Goal: Information Seeking & Learning: Learn about a topic

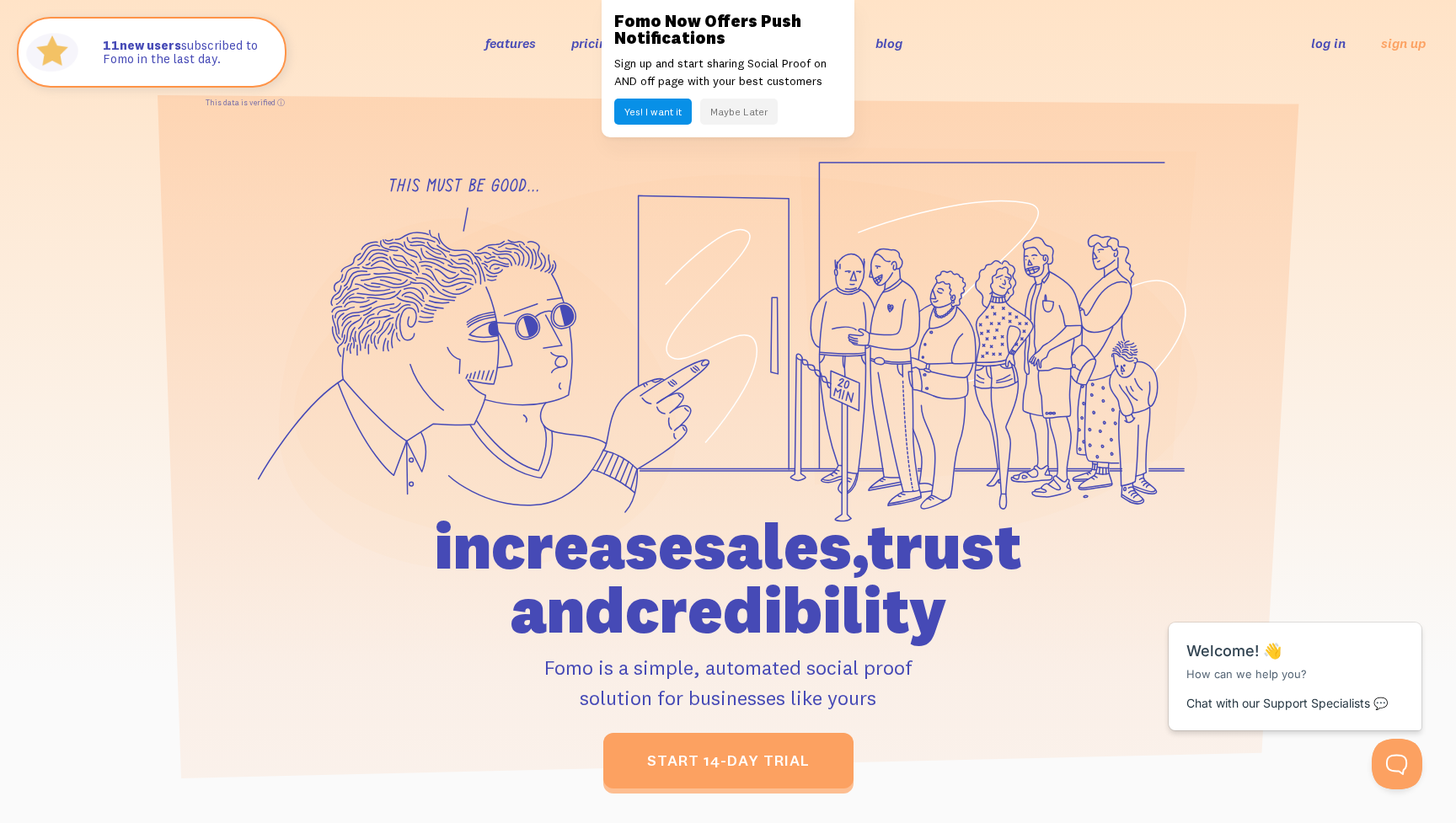
click at [744, 117] on button "Maybe Later" at bounding box center [739, 111] width 78 height 26
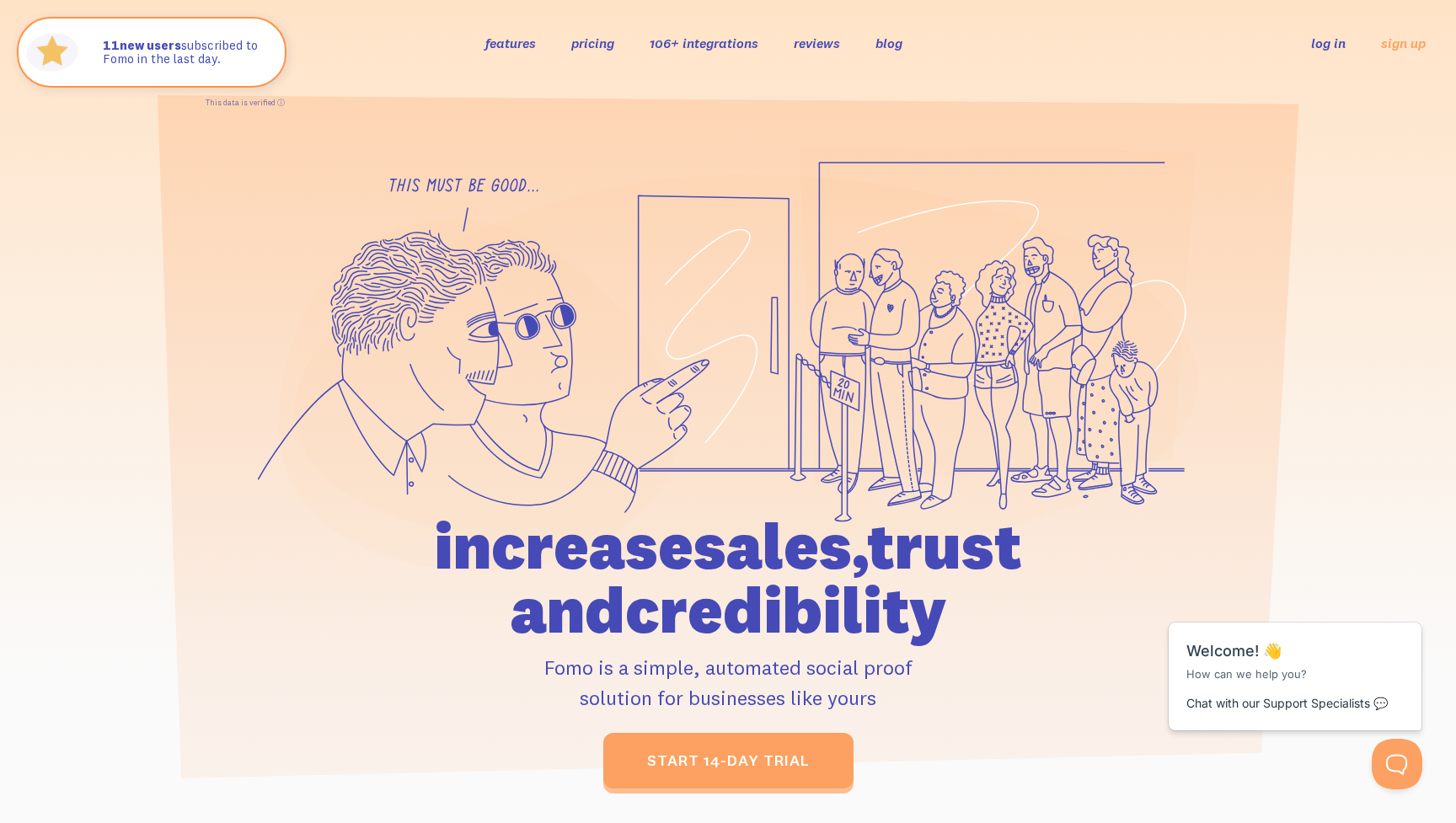
click at [506, 46] on link "features" at bounding box center [510, 43] width 51 height 17
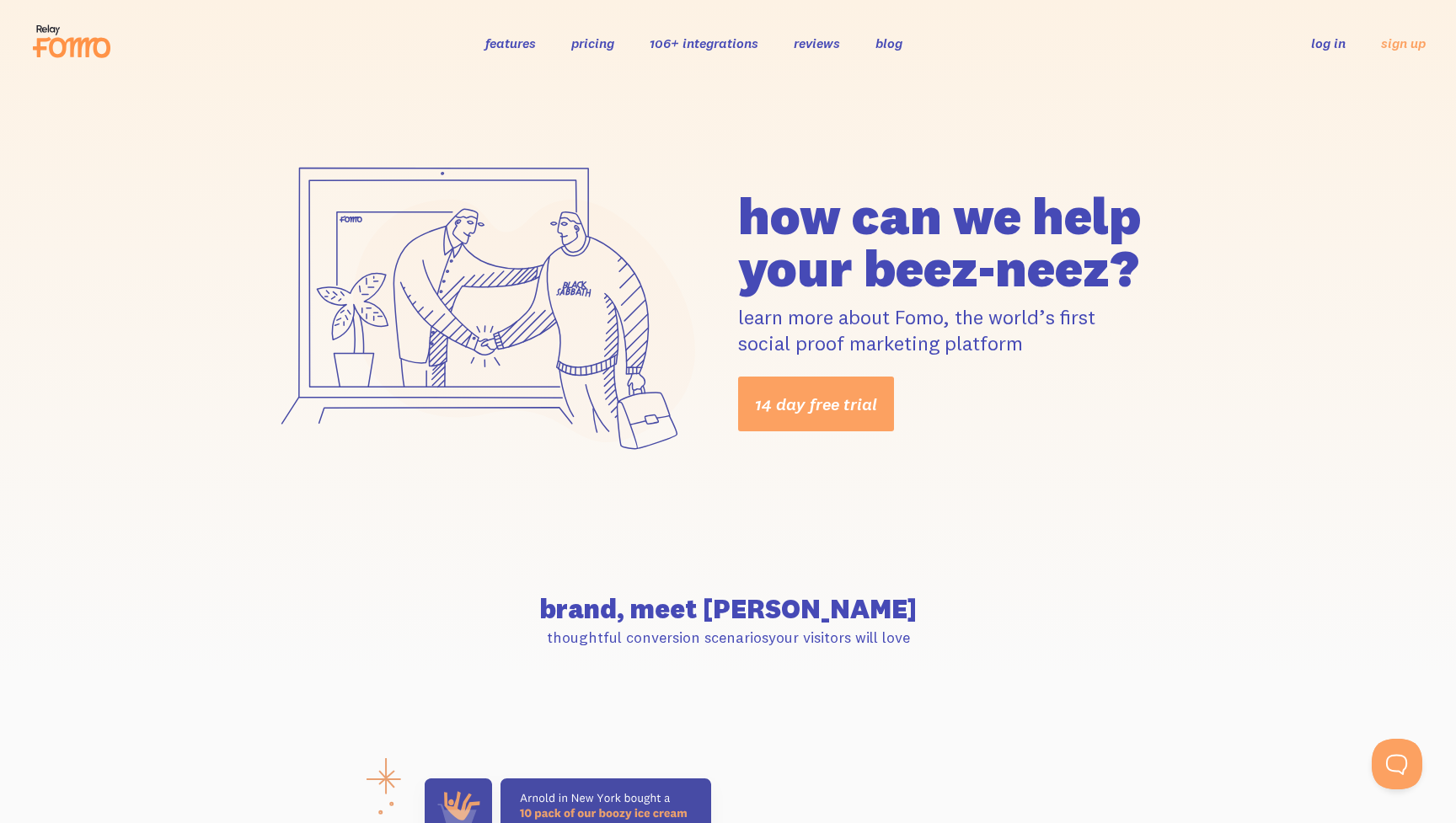
click at [599, 45] on link "pricing" at bounding box center [592, 43] width 43 height 17
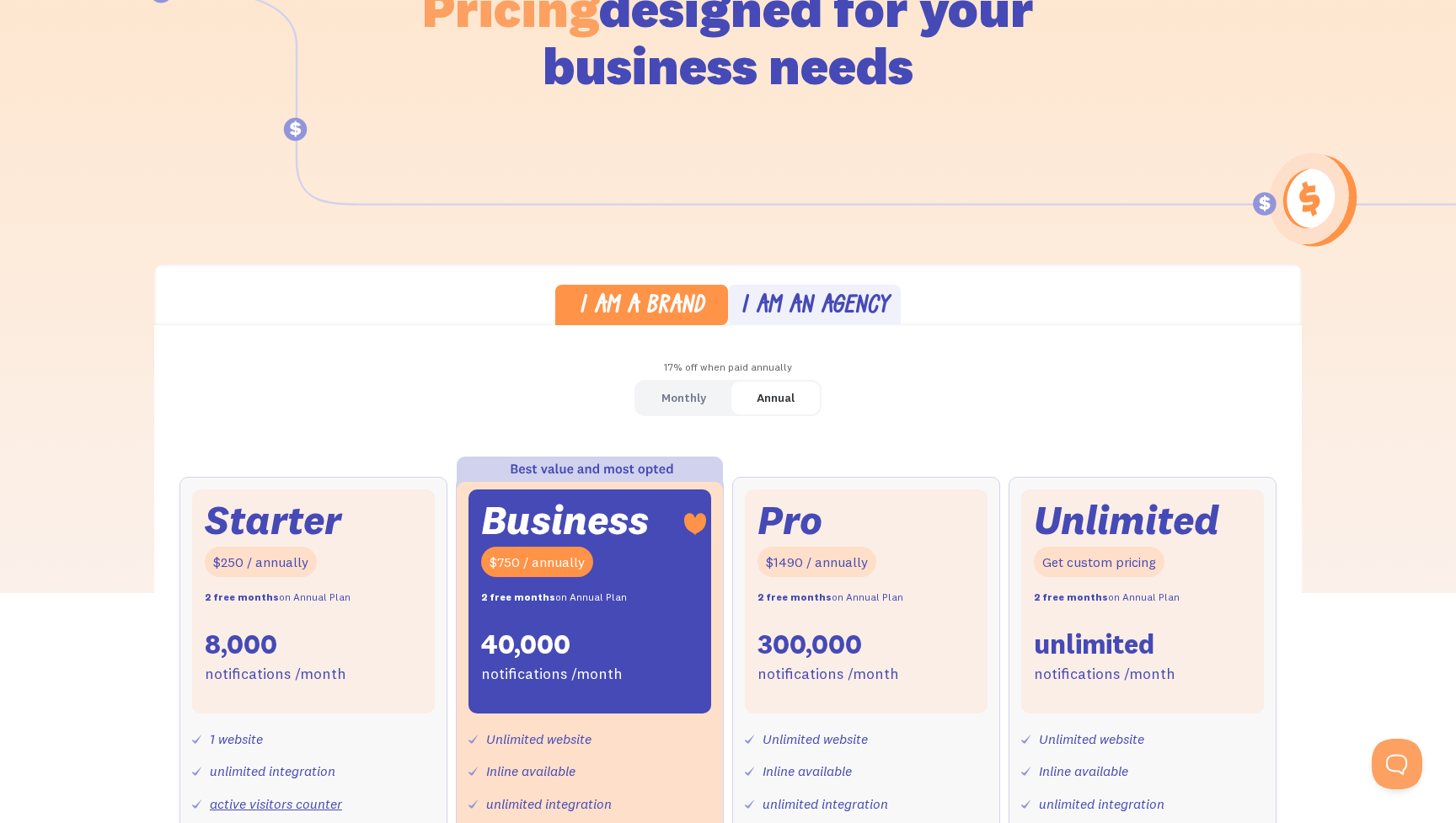
scroll to position [229, 0]
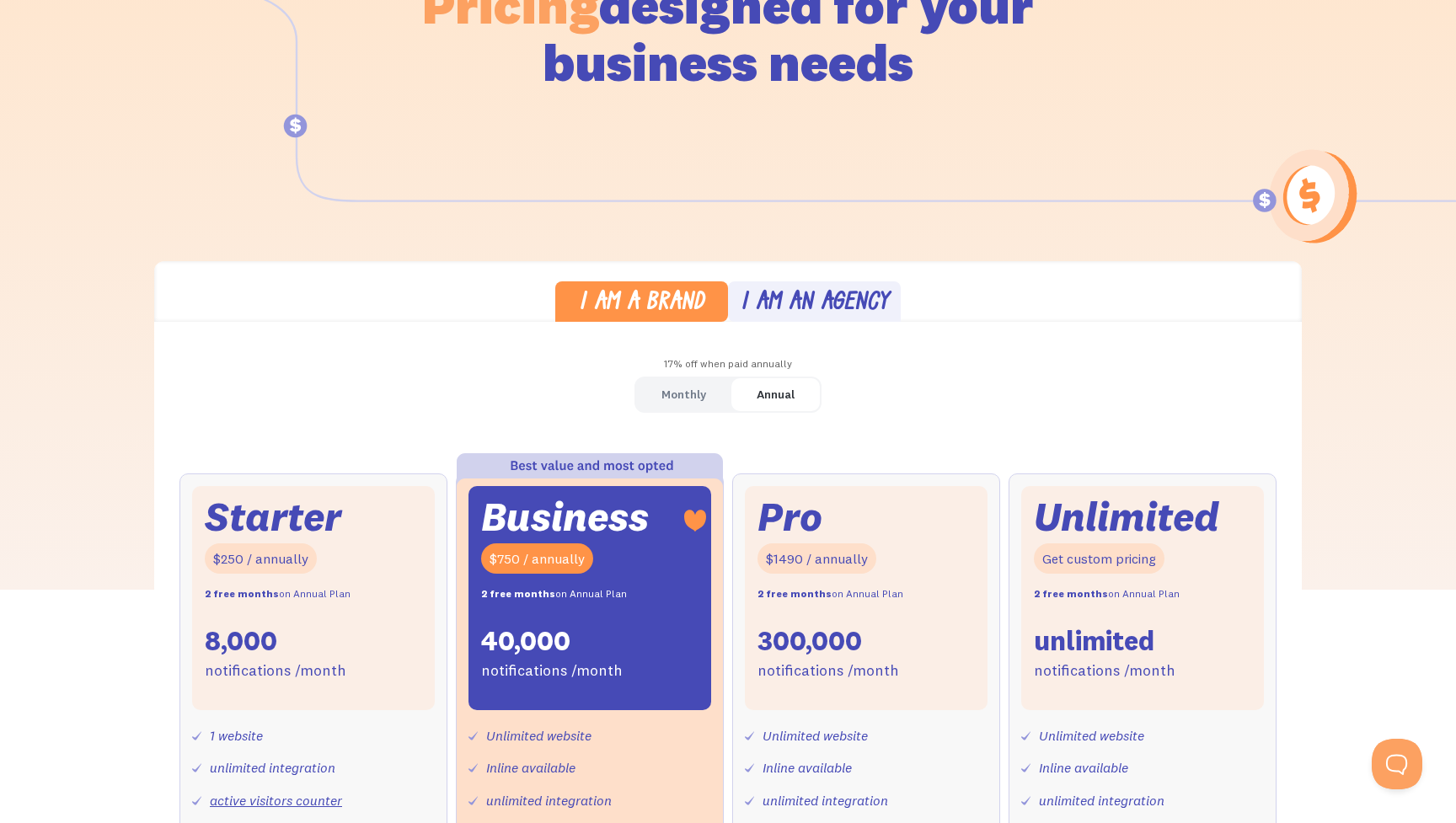
click at [683, 388] on div "Monthly" at bounding box center [683, 394] width 45 height 24
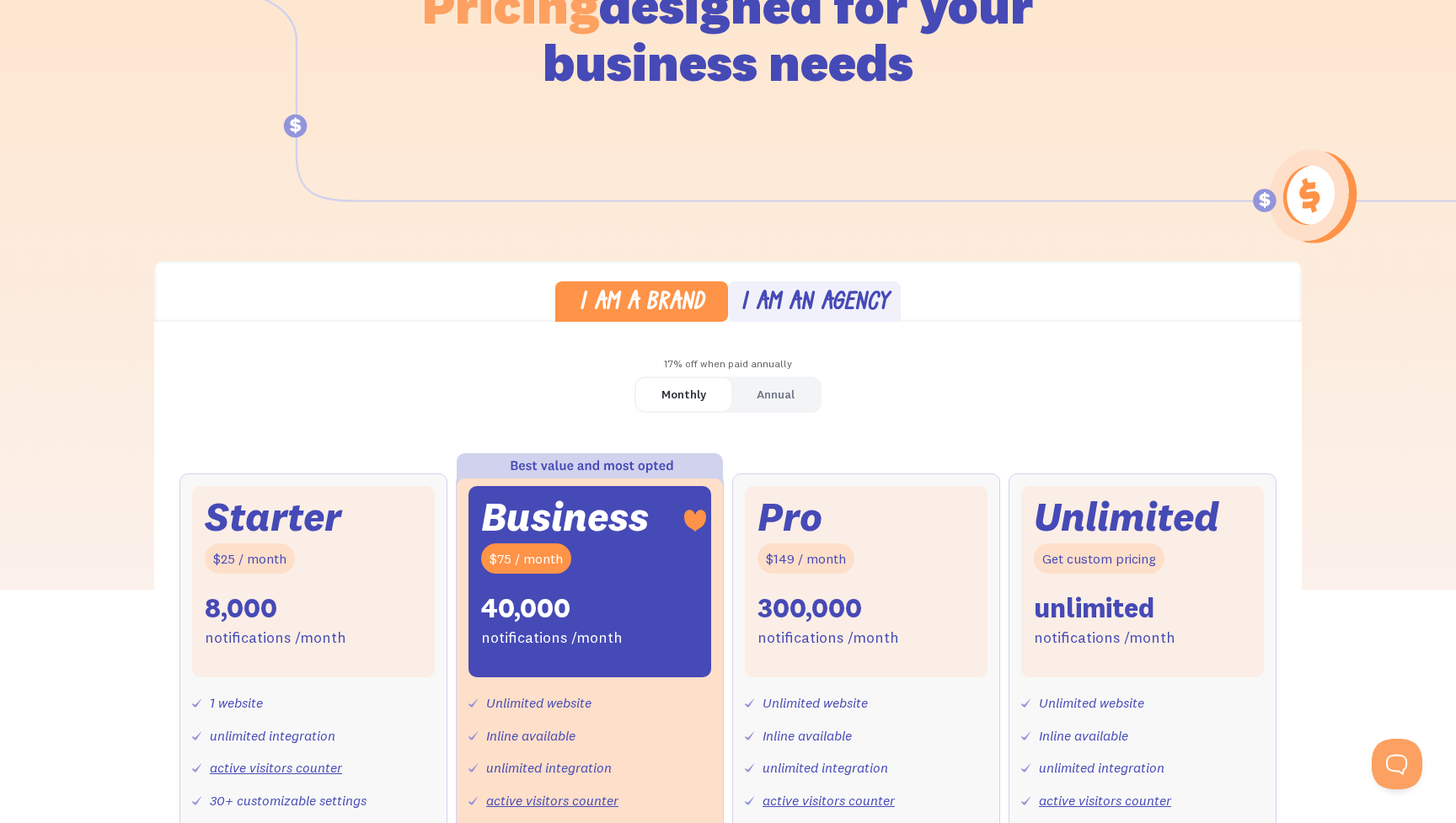
click at [778, 292] on div "I am an agency" at bounding box center [815, 304] width 148 height 24
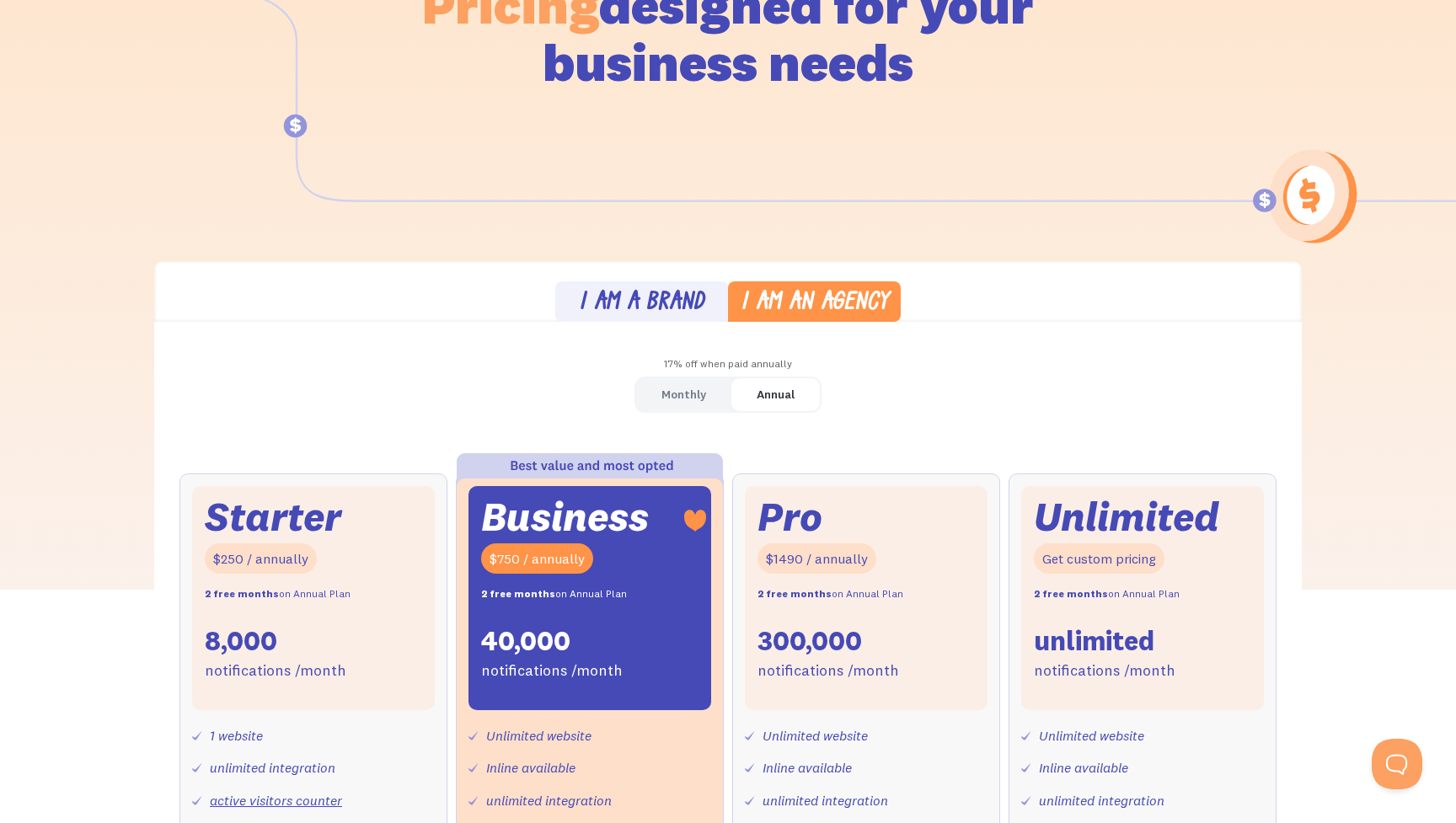
click at [668, 392] on div "Monthly" at bounding box center [683, 394] width 45 height 24
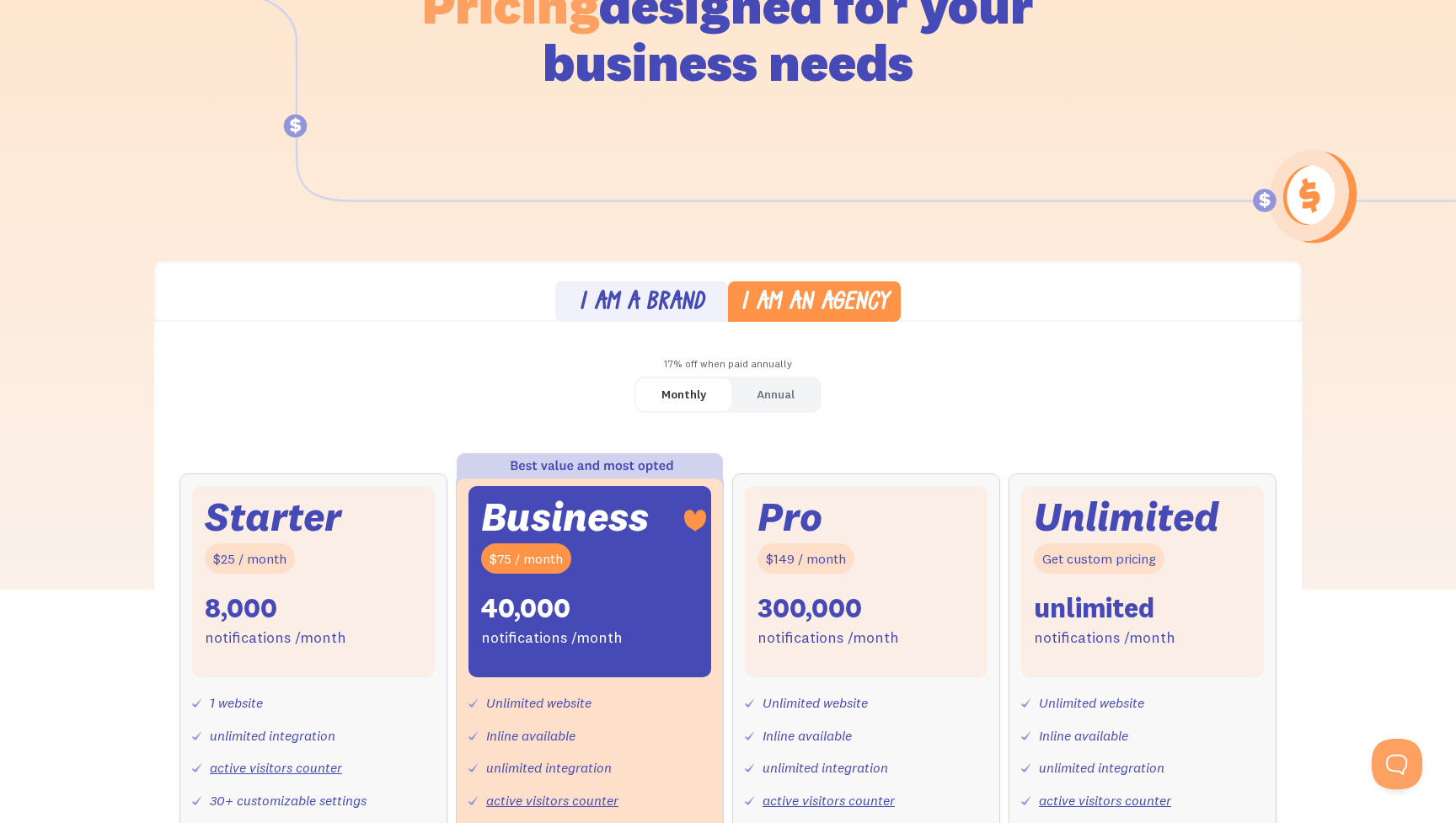
click at [671, 298] on div "I am a brand" at bounding box center [641, 304] width 126 height 24
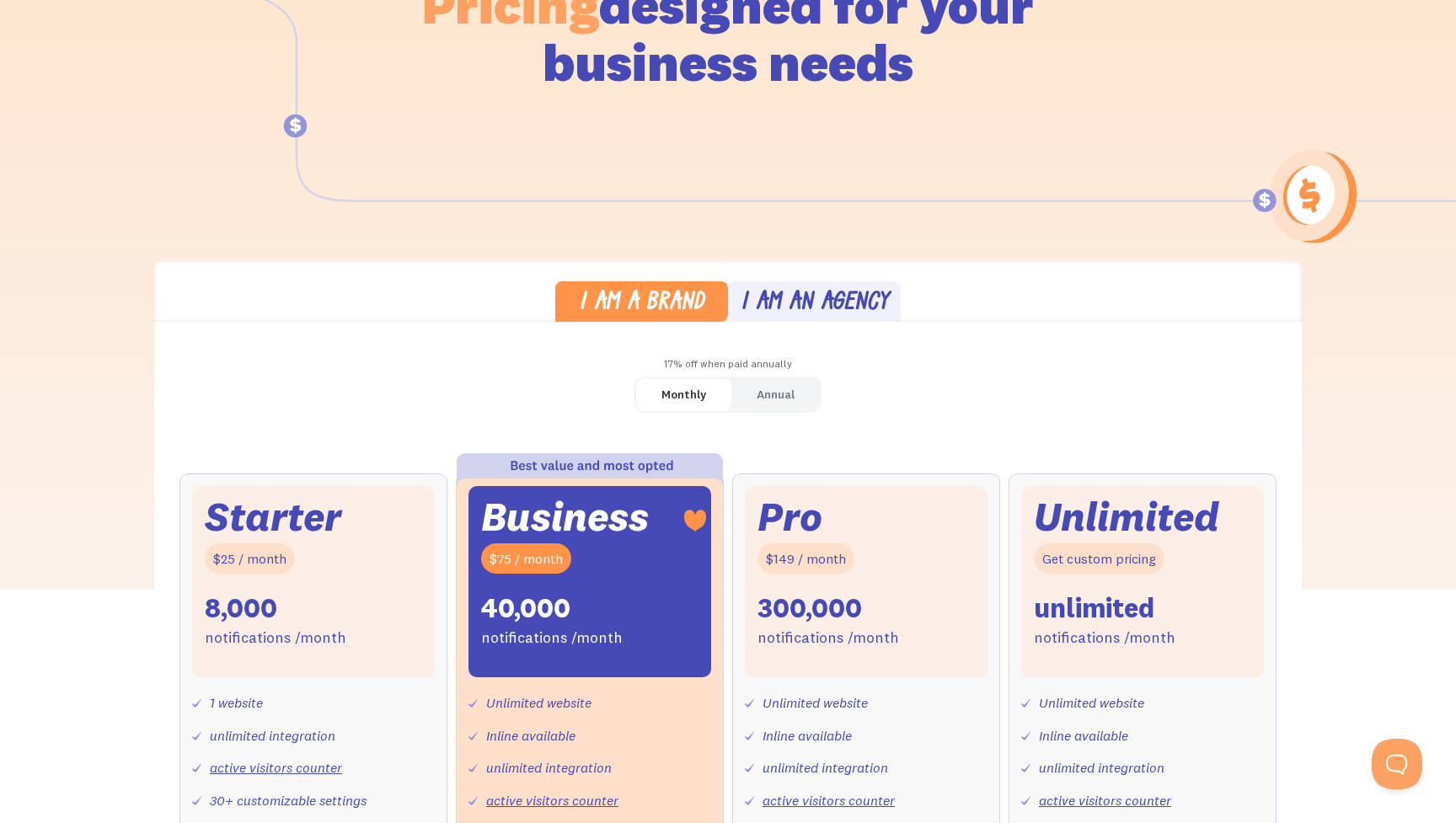
click at [671, 394] on div "Monthly" at bounding box center [683, 394] width 45 height 24
click at [683, 394] on div "Monthly" at bounding box center [683, 394] width 45 height 24
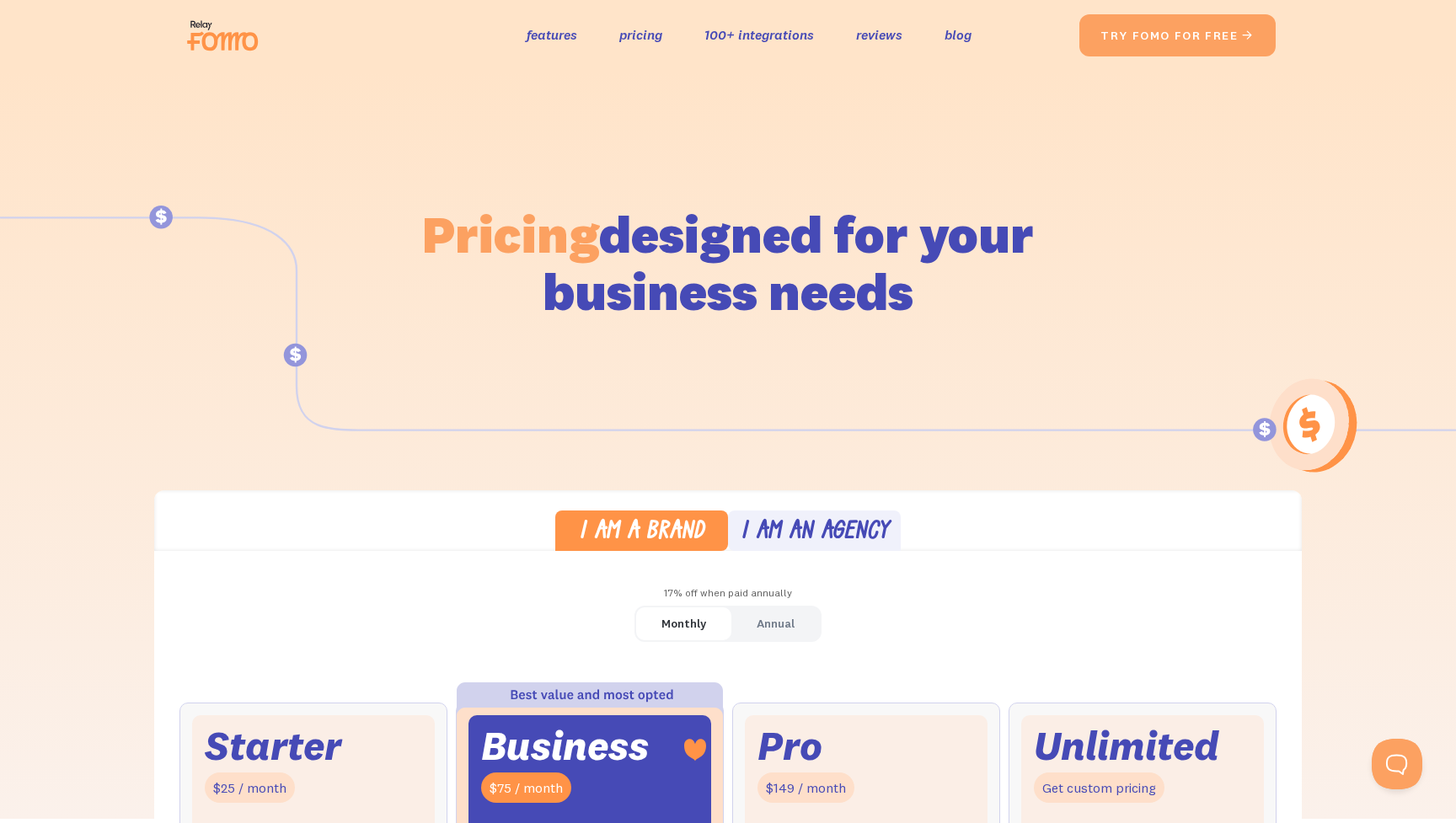
scroll to position [0, 0]
